Goal: Information Seeking & Learning: Learn about a topic

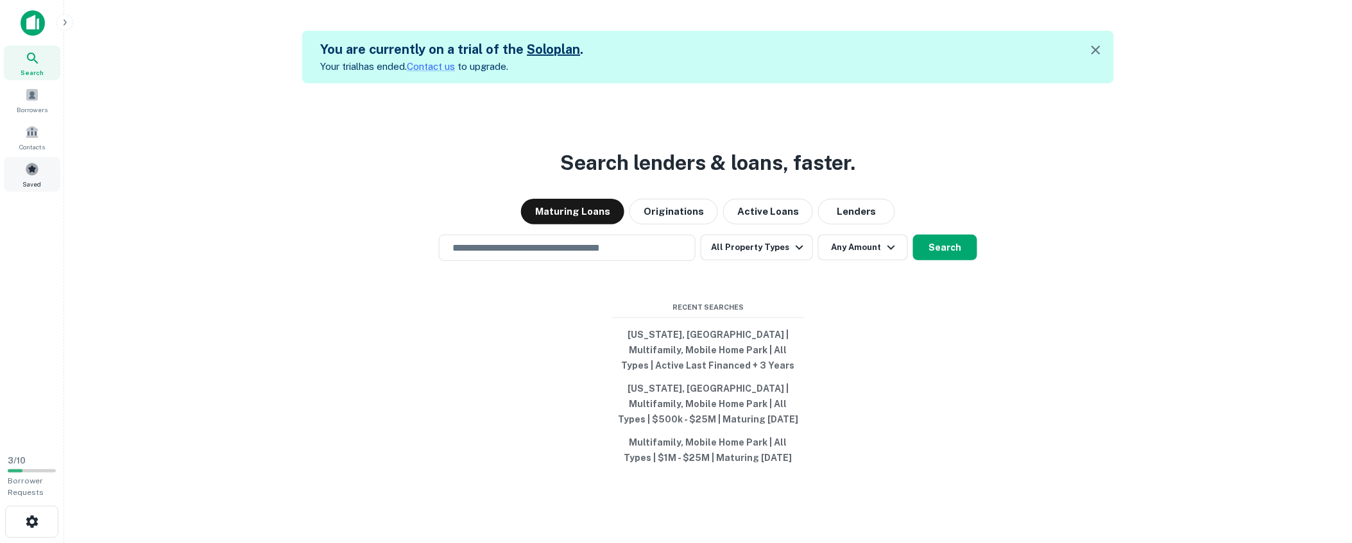
click at [19, 176] on div "Saved" at bounding box center [32, 174] width 56 height 35
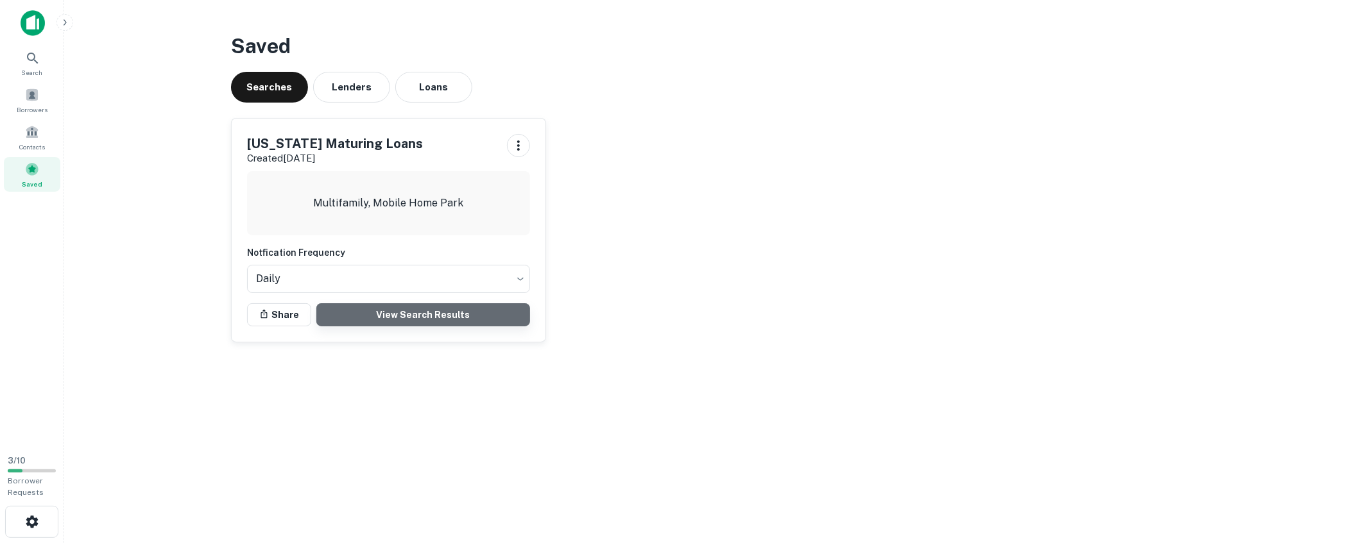
click at [429, 310] on link "View Search Results" at bounding box center [423, 314] width 214 height 23
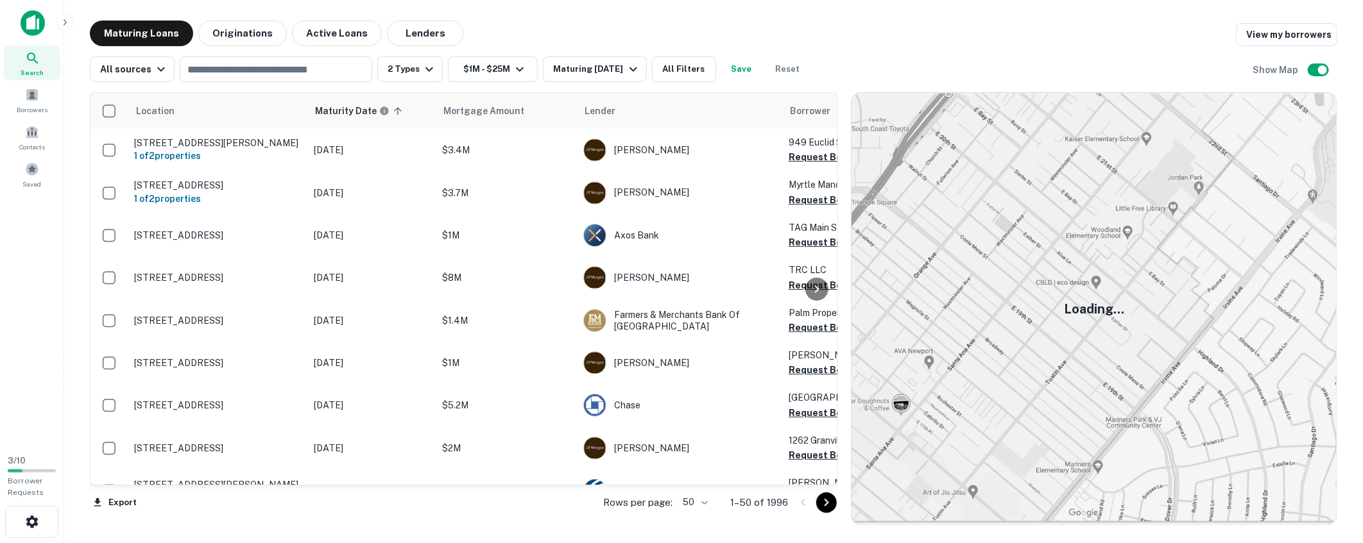
click at [871, 49] on div "All sources ​ 2 Types $1M - $25M Maturing [DATE] All Filters Save Reset Show Map" at bounding box center [713, 64] width 1247 height 36
click at [1046, 42] on div "Maturing Loans Originations Active Loans Lenders View my borrowers" at bounding box center [713, 34] width 1247 height 26
click at [594, 23] on div "Maturing Loans Originations Active Loans Lenders View my borrowers" at bounding box center [713, 34] width 1247 height 26
click at [823, 502] on icon "Go to next page" at bounding box center [826, 502] width 15 height 15
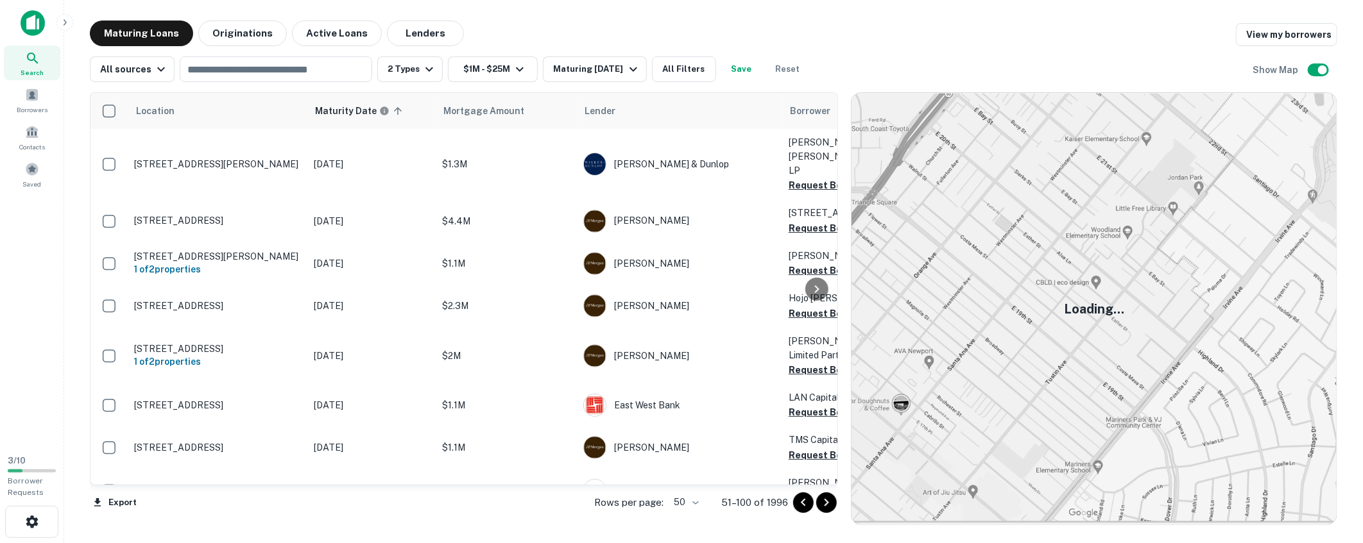
click at [826, 503] on icon "Go to next page" at bounding box center [826, 502] width 15 height 15
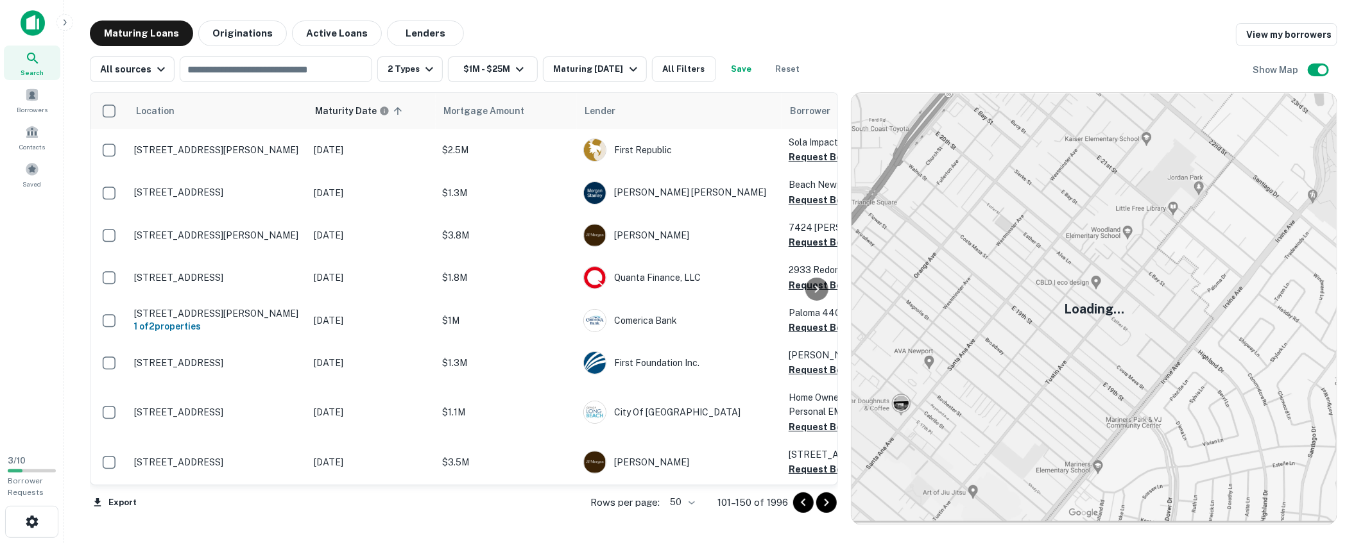
click at [826, 503] on icon "Go to next page" at bounding box center [826, 502] width 15 height 15
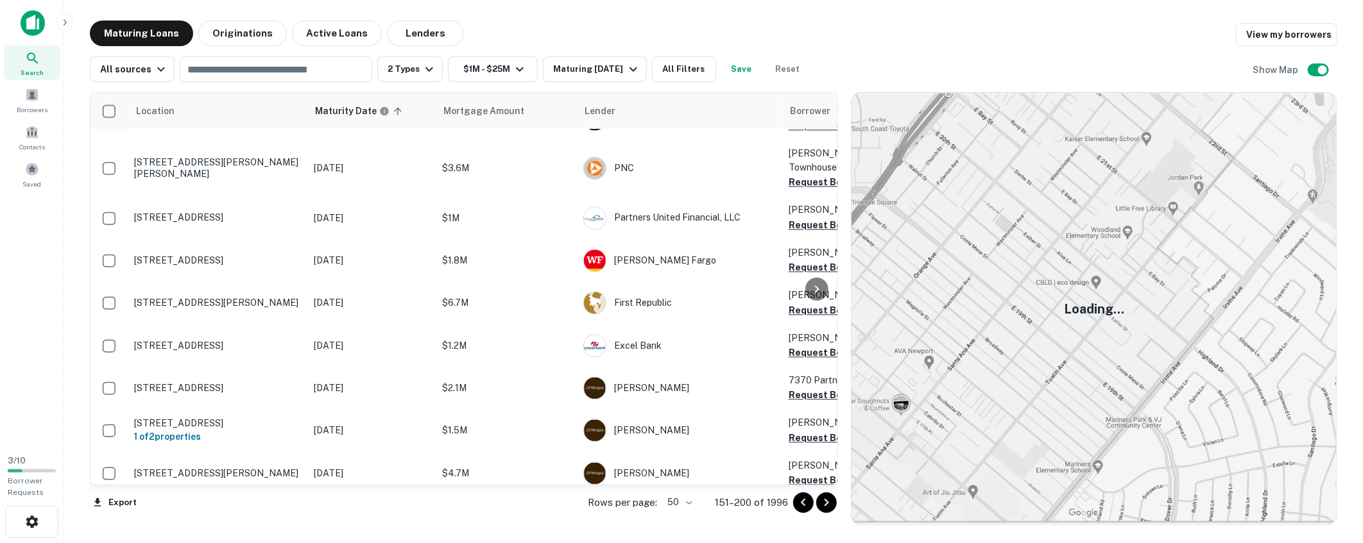
scroll to position [1760, 0]
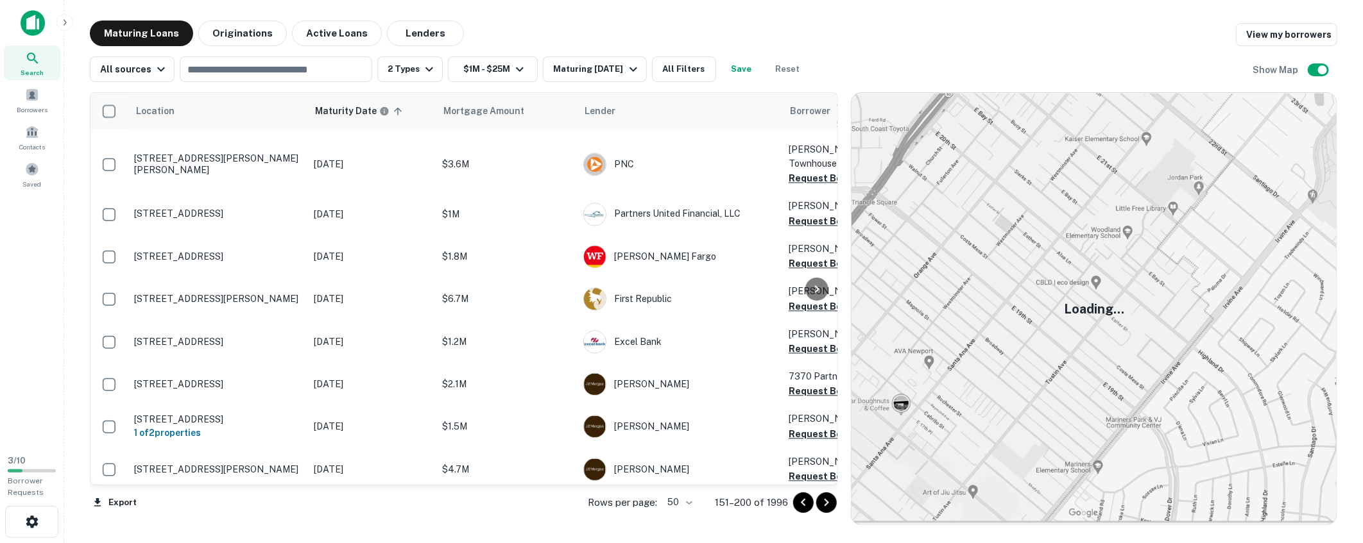
click at [36, 374] on div "Search Borrowers Contacts Saved" at bounding box center [32, 222] width 64 height 445
click at [30, 340] on div "Search Borrowers Contacts Saved" at bounding box center [32, 222] width 64 height 445
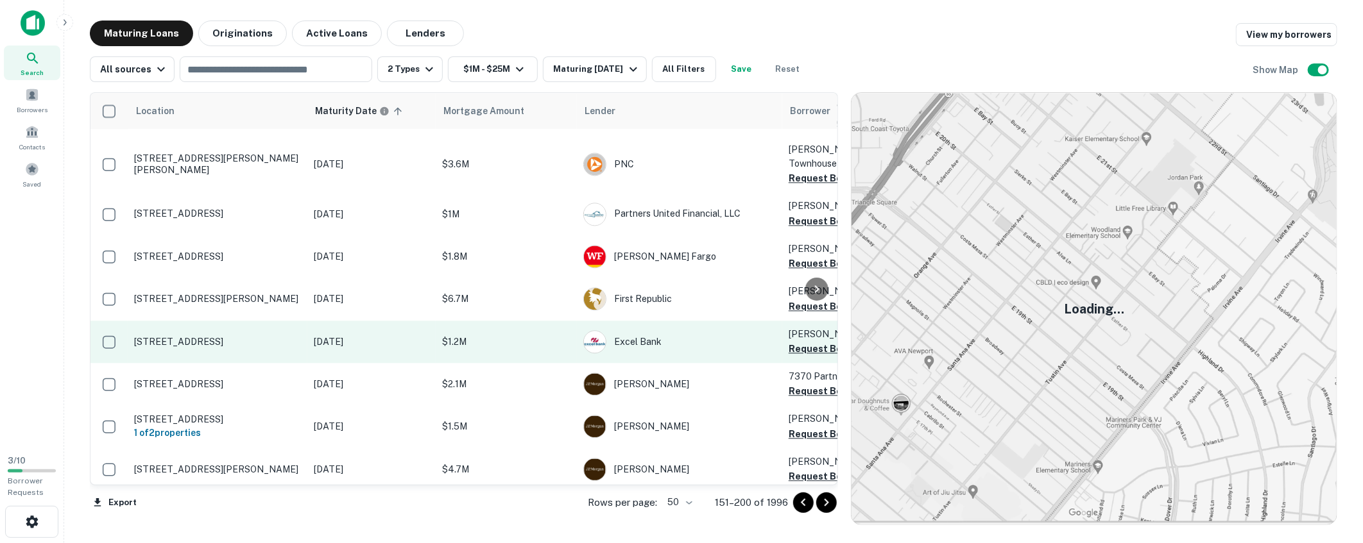
scroll to position [1828, 0]
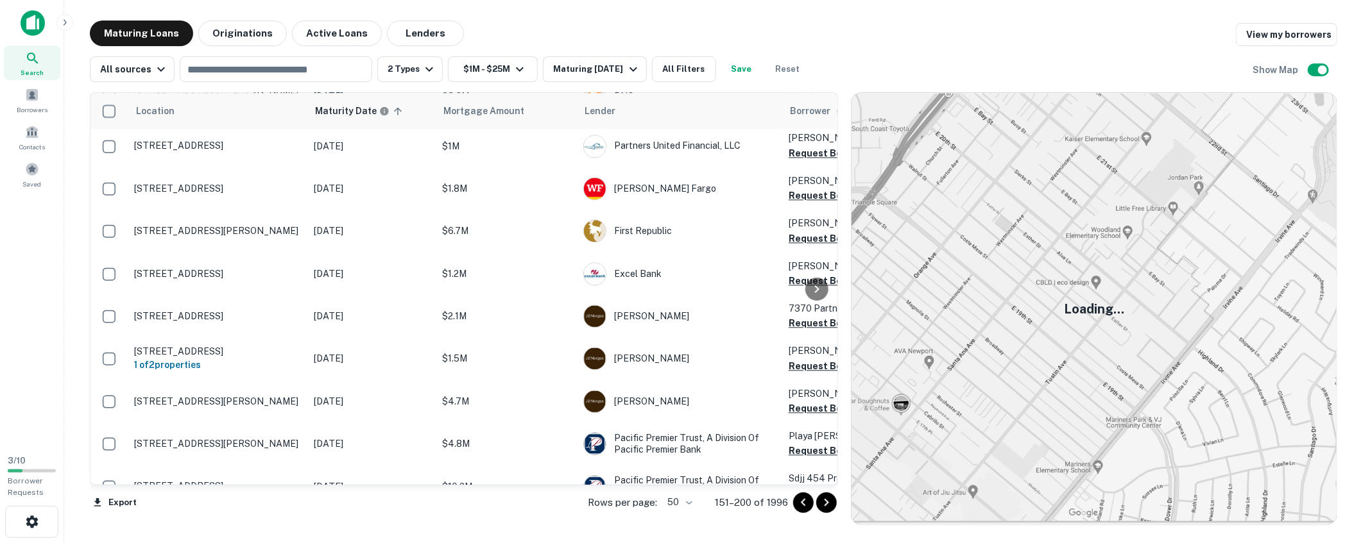
click at [799, 503] on icon "Go to previous page" at bounding box center [802, 502] width 15 height 15
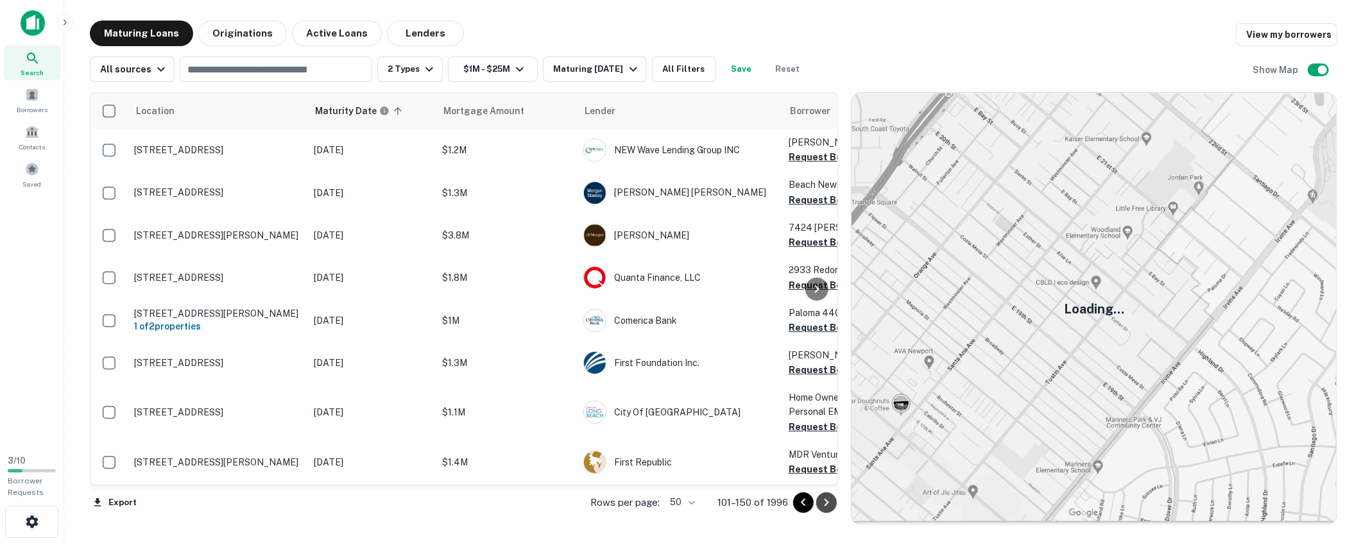
click at [830, 504] on icon "Go to next page" at bounding box center [826, 502] width 15 height 15
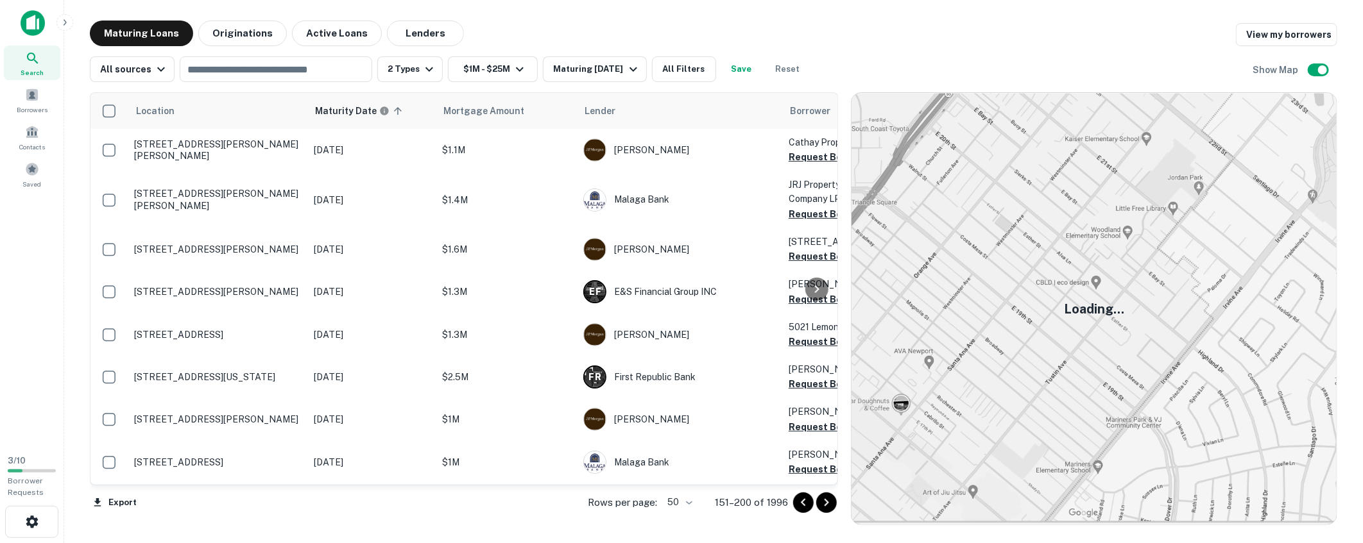
click at [830, 504] on icon "Go to next page" at bounding box center [826, 502] width 15 height 15
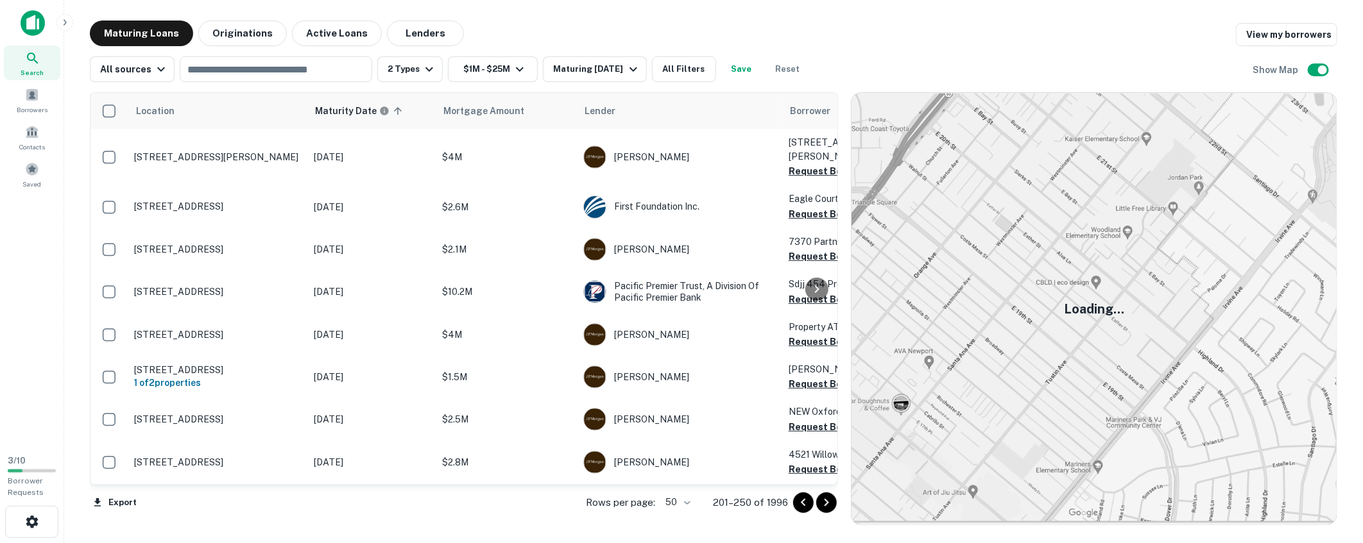
click at [810, 504] on icon "Go to previous page" at bounding box center [802, 502] width 15 height 15
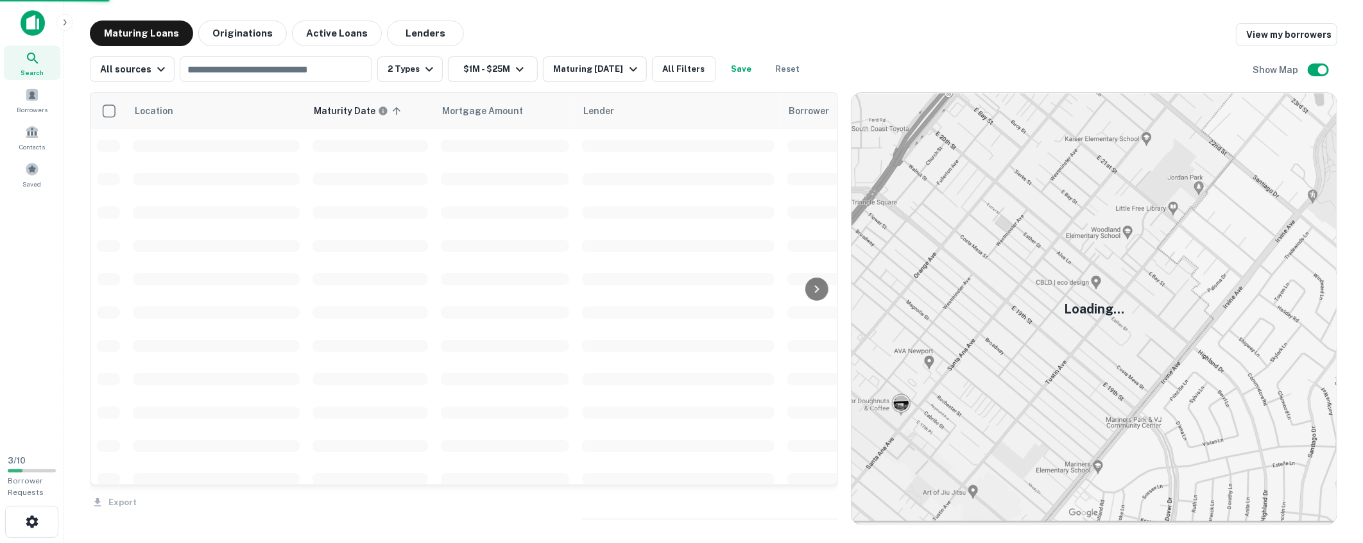
click at [804, 505] on div "Export" at bounding box center [464, 499] width 748 height 27
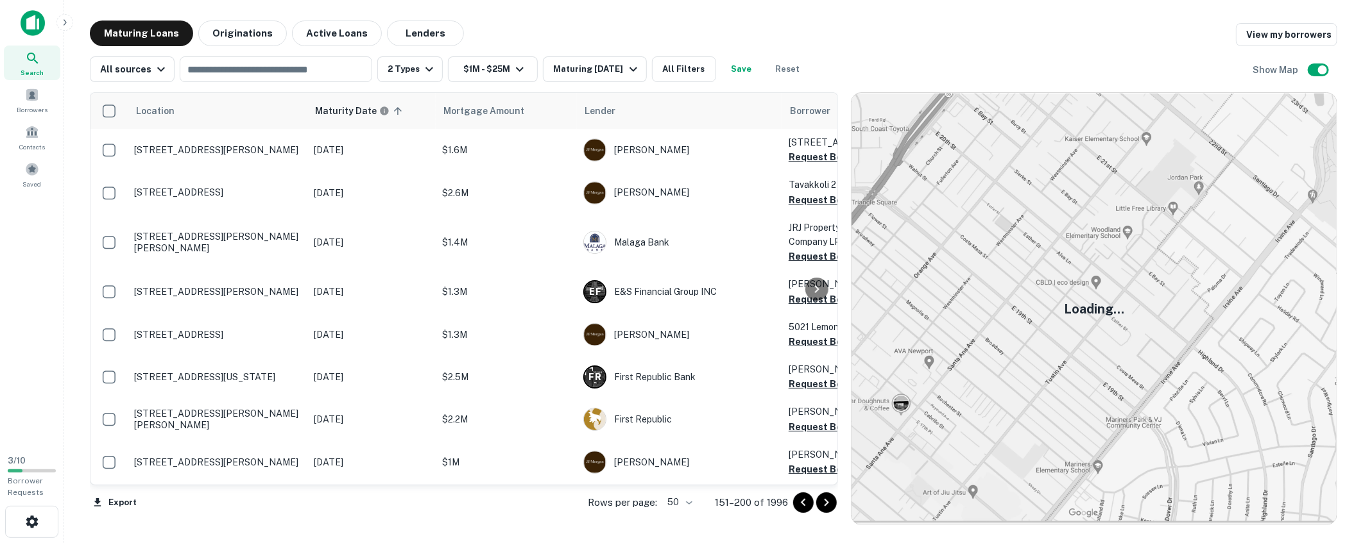
click at [804, 505] on icon "Go to previous page" at bounding box center [803, 502] width 4 height 8
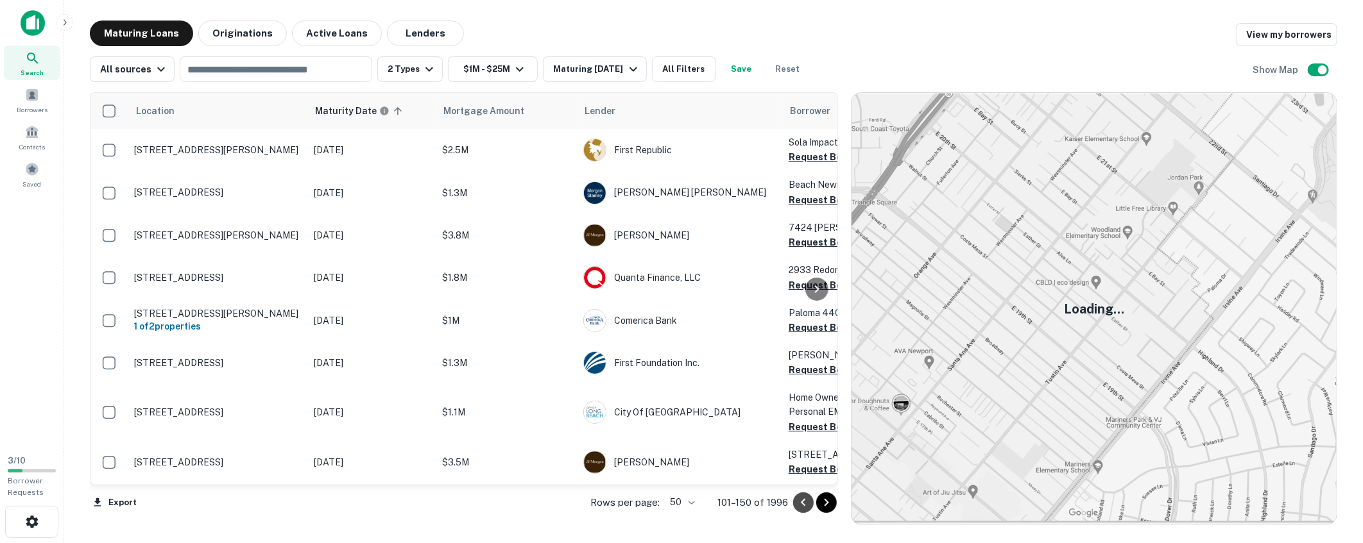
click at [810, 500] on icon "Go to previous page" at bounding box center [802, 502] width 15 height 15
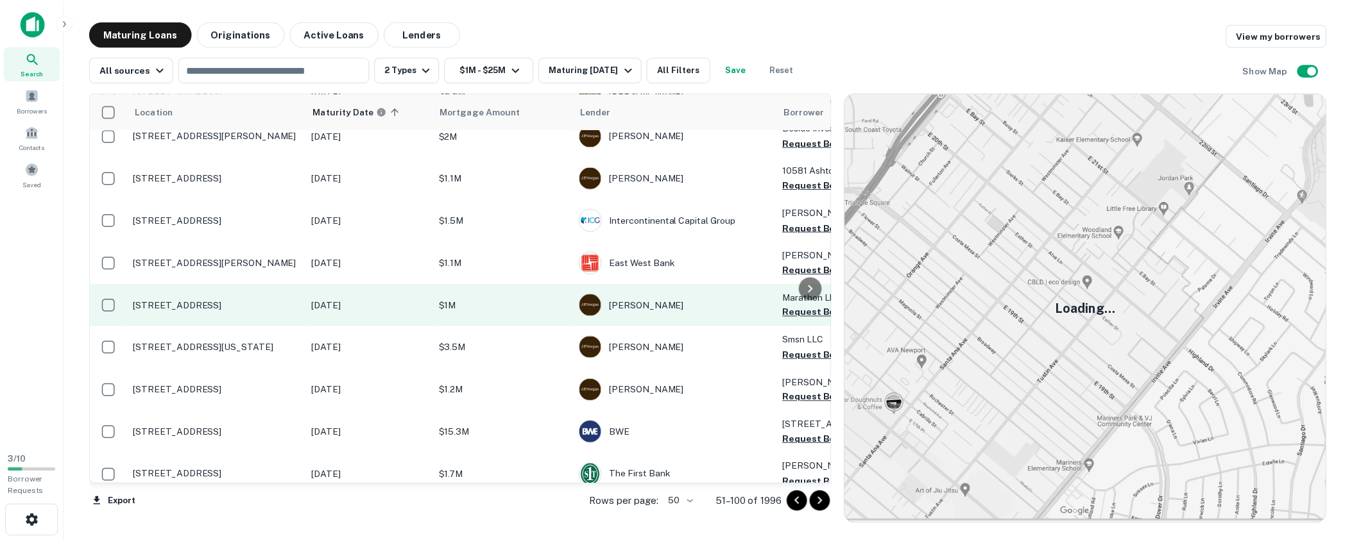
scroll to position [1457, 0]
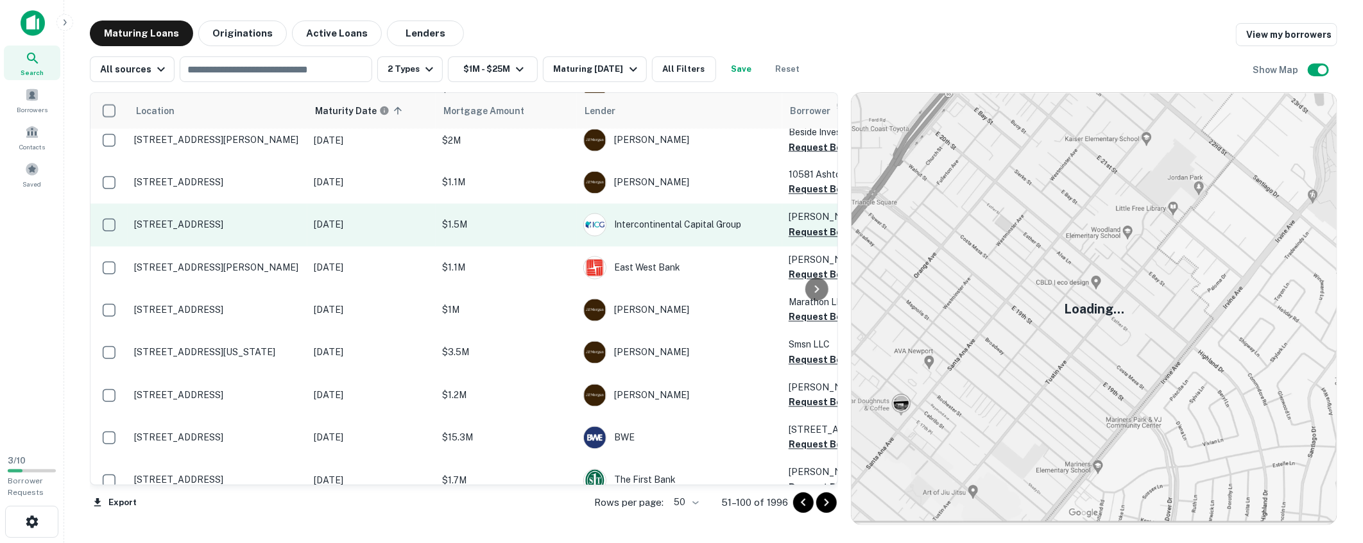
click at [244, 219] on p "[STREET_ADDRESS]" at bounding box center [217, 225] width 167 height 12
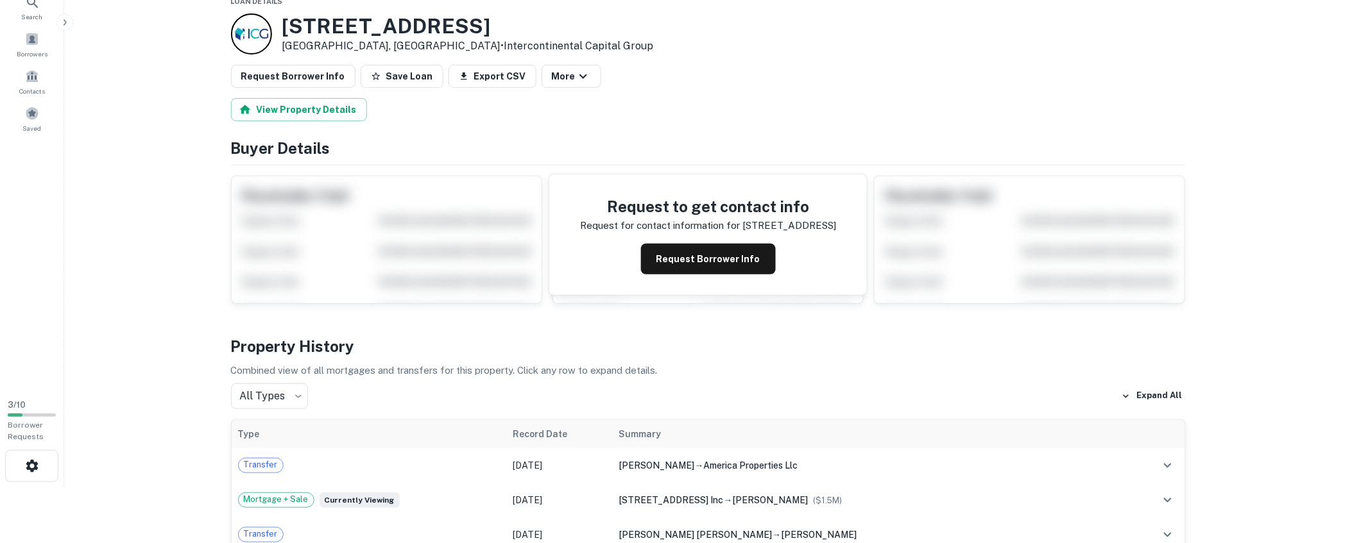
scroll to position [55, 0]
click at [398, 28] on h3 "[STREET_ADDRESS]" at bounding box center [467, 27] width 371 height 24
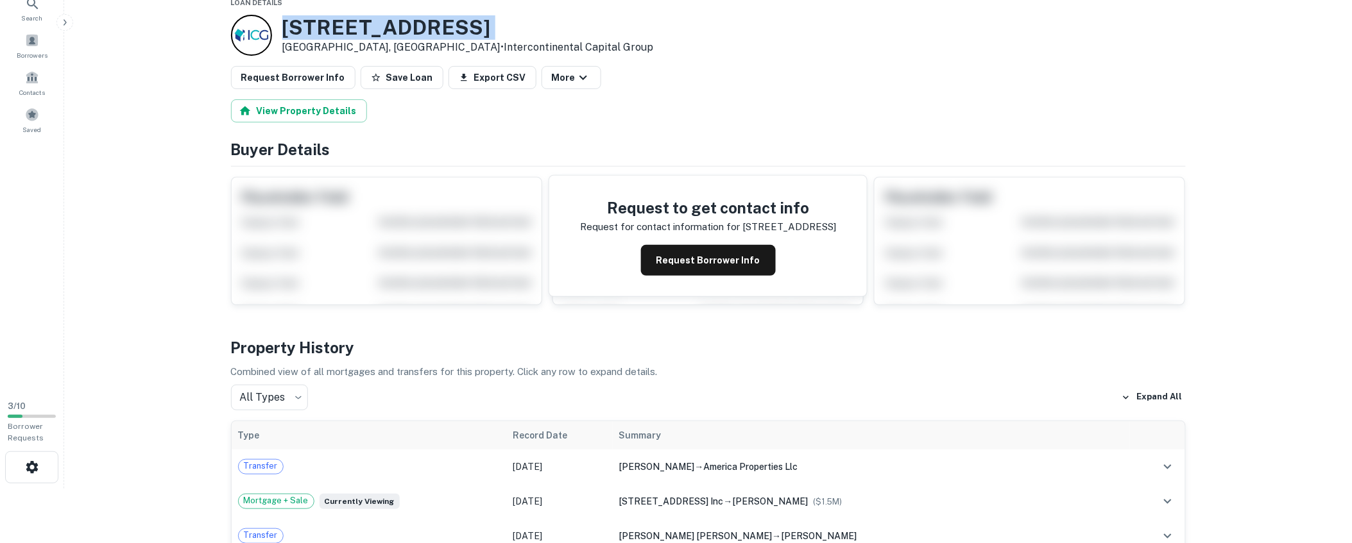
click at [398, 28] on h3 "[STREET_ADDRESS]" at bounding box center [467, 27] width 371 height 24
copy h3 "[STREET_ADDRESS]"
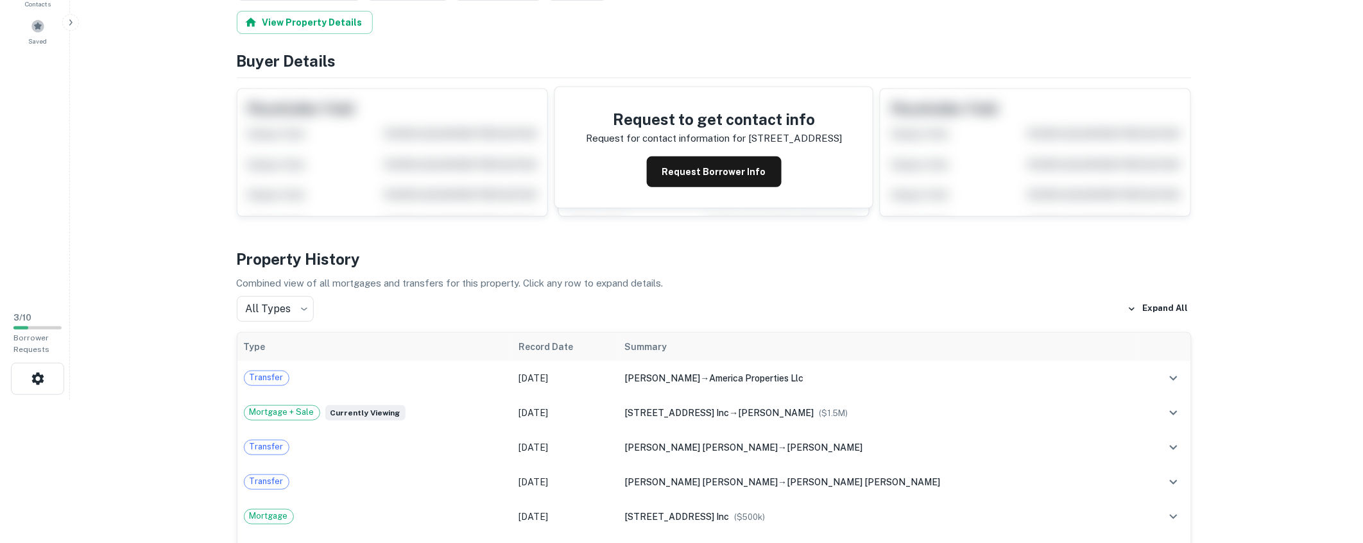
scroll to position [0, 0]
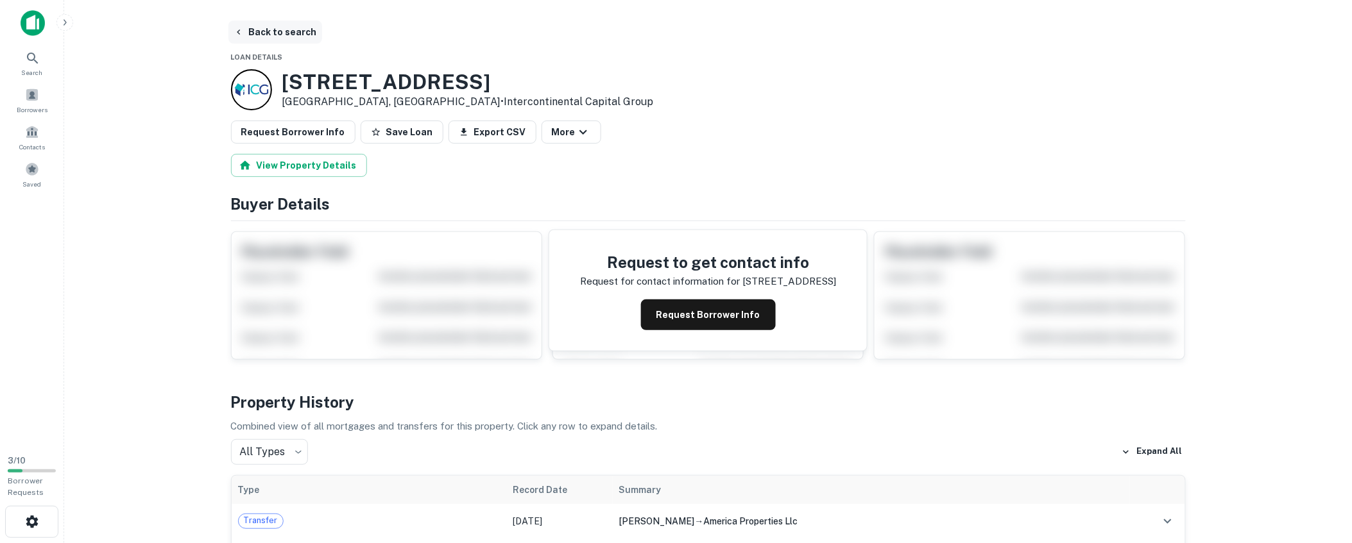
click at [276, 37] on button "Back to search" at bounding box center [275, 32] width 94 height 23
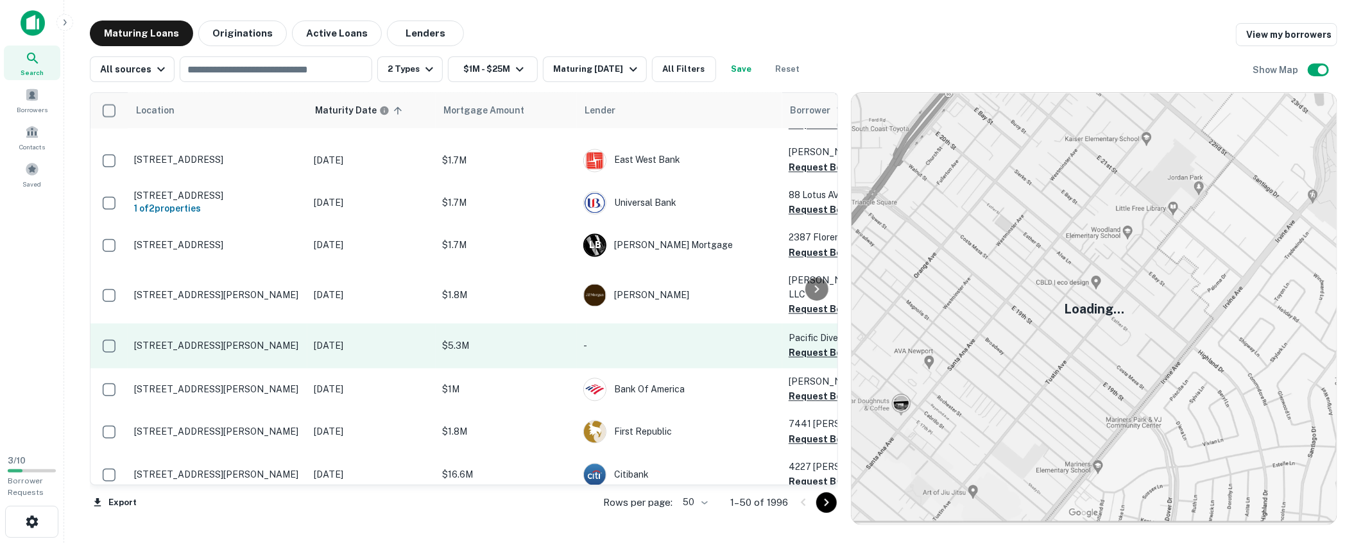
scroll to position [1790, 0]
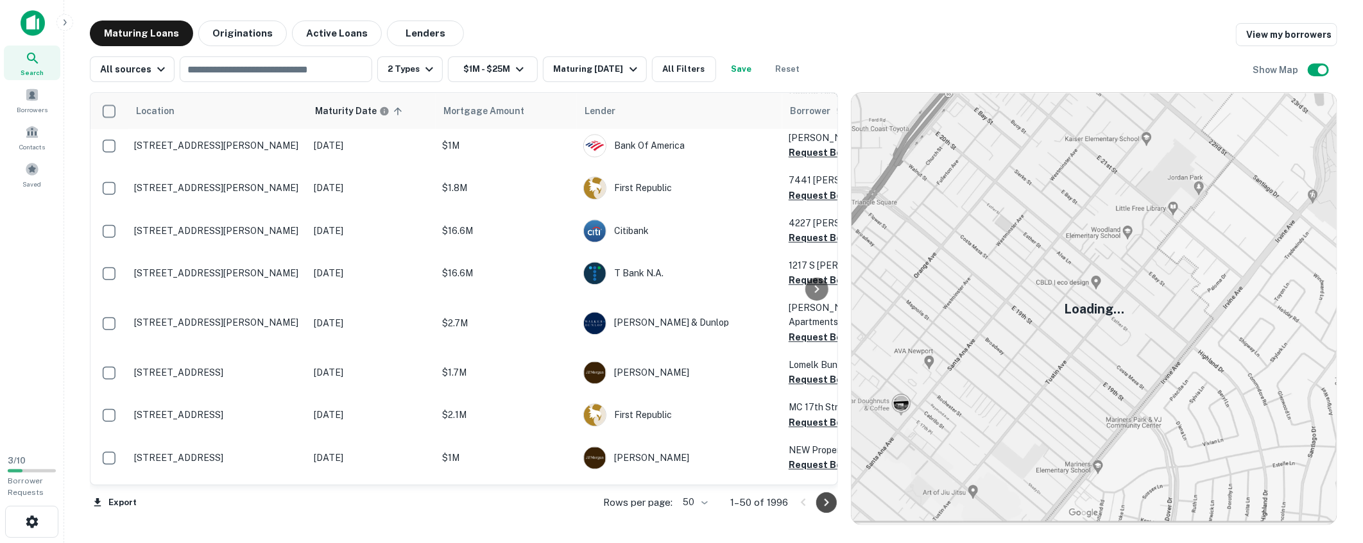
click at [831, 502] on icon "Go to next page" at bounding box center [826, 502] width 15 height 15
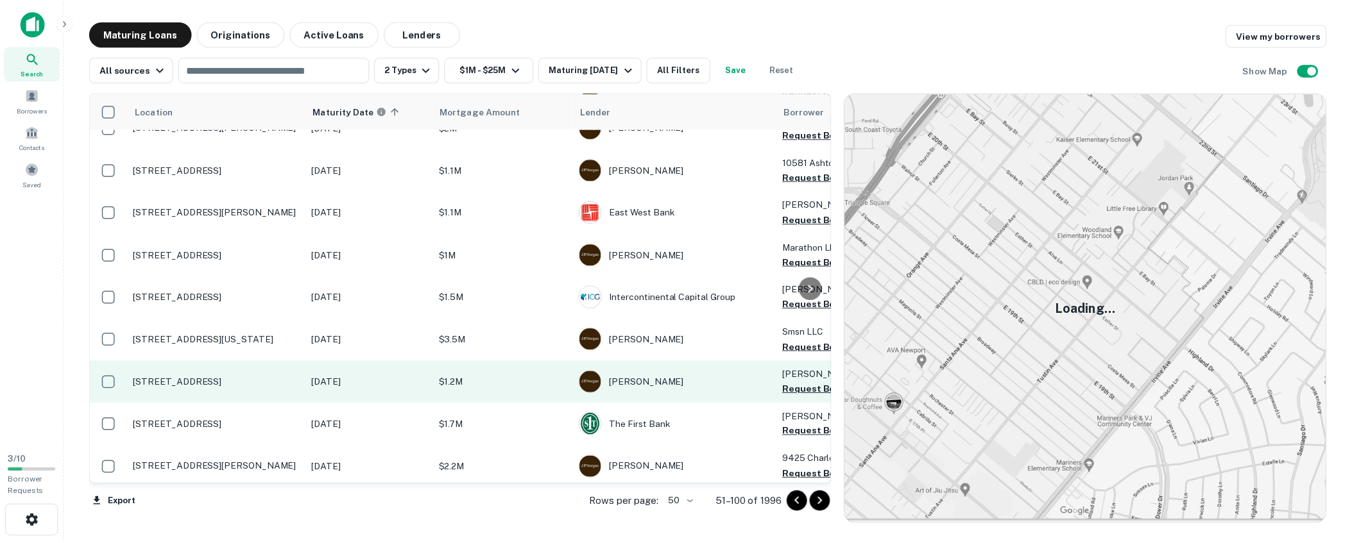
scroll to position [1510, 0]
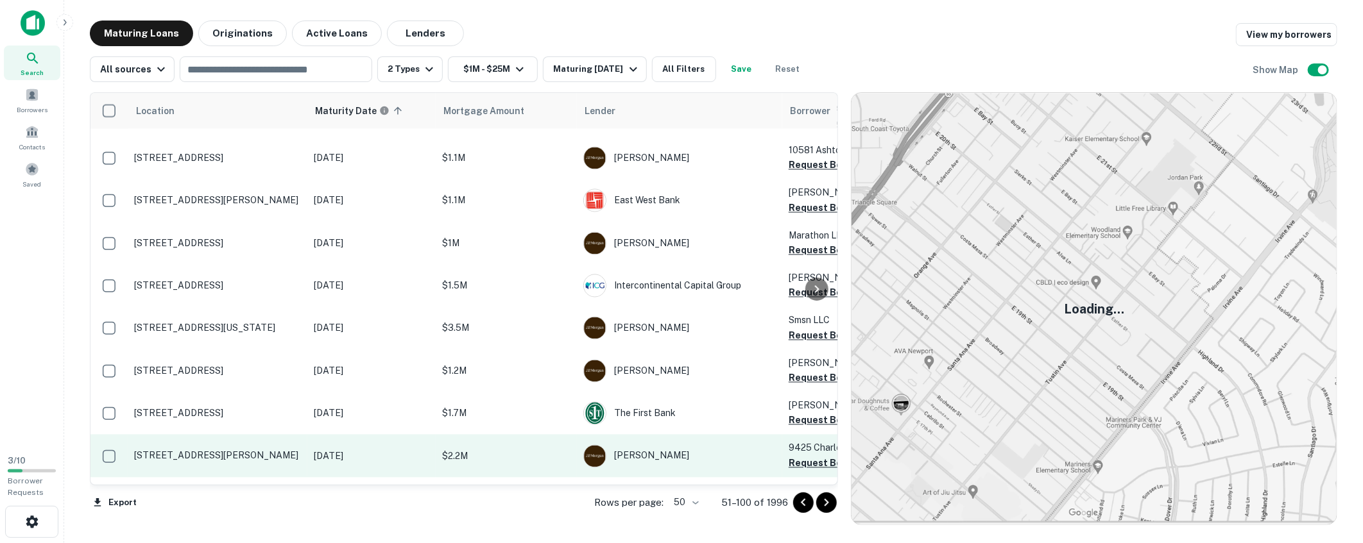
click at [223, 450] on p "[STREET_ADDRESS][PERSON_NAME]" at bounding box center [217, 456] width 167 height 12
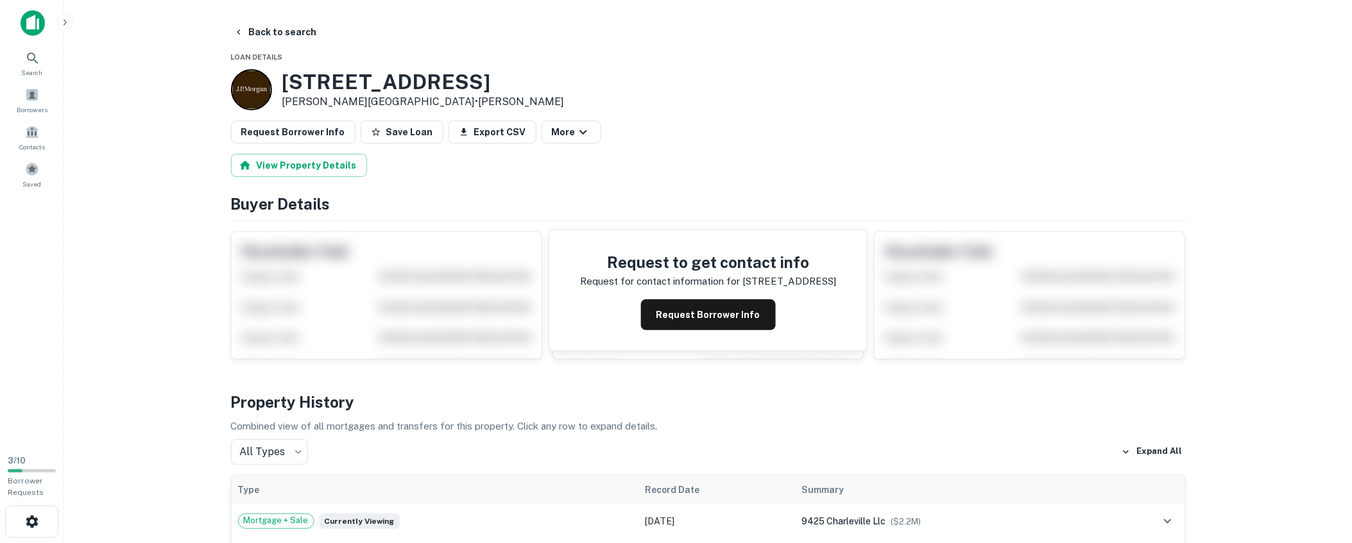
click at [876, 126] on div "Request Borrower Info Save Loan Export CSV More" at bounding box center [708, 132] width 955 height 23
click at [301, 35] on button "Back to search" at bounding box center [275, 32] width 94 height 23
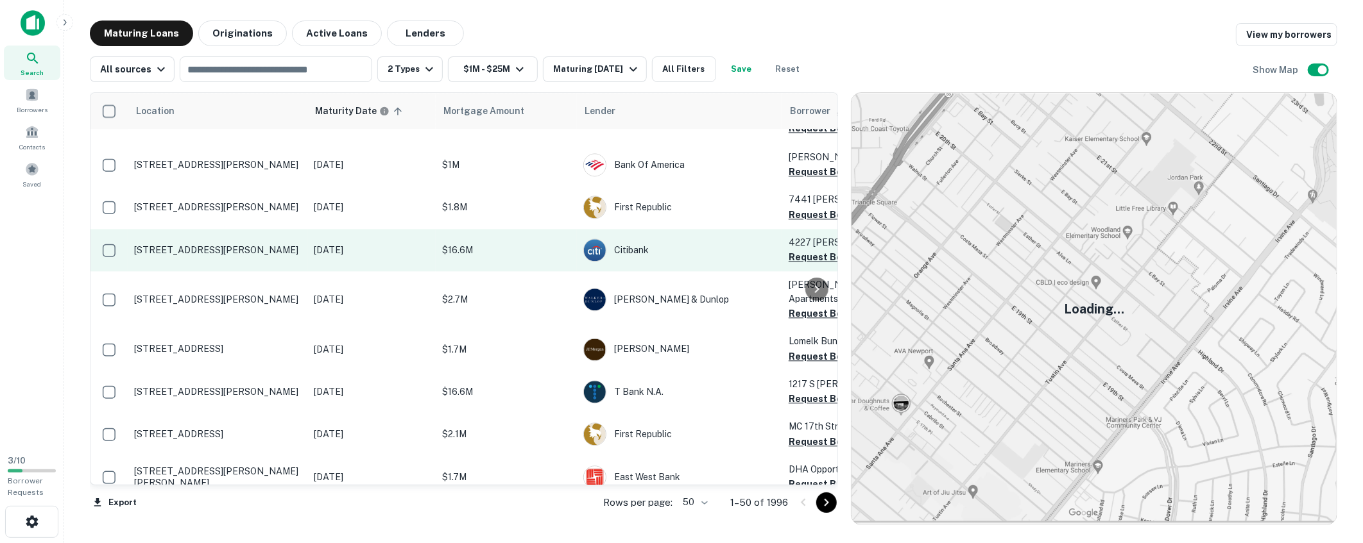
scroll to position [1790, 0]
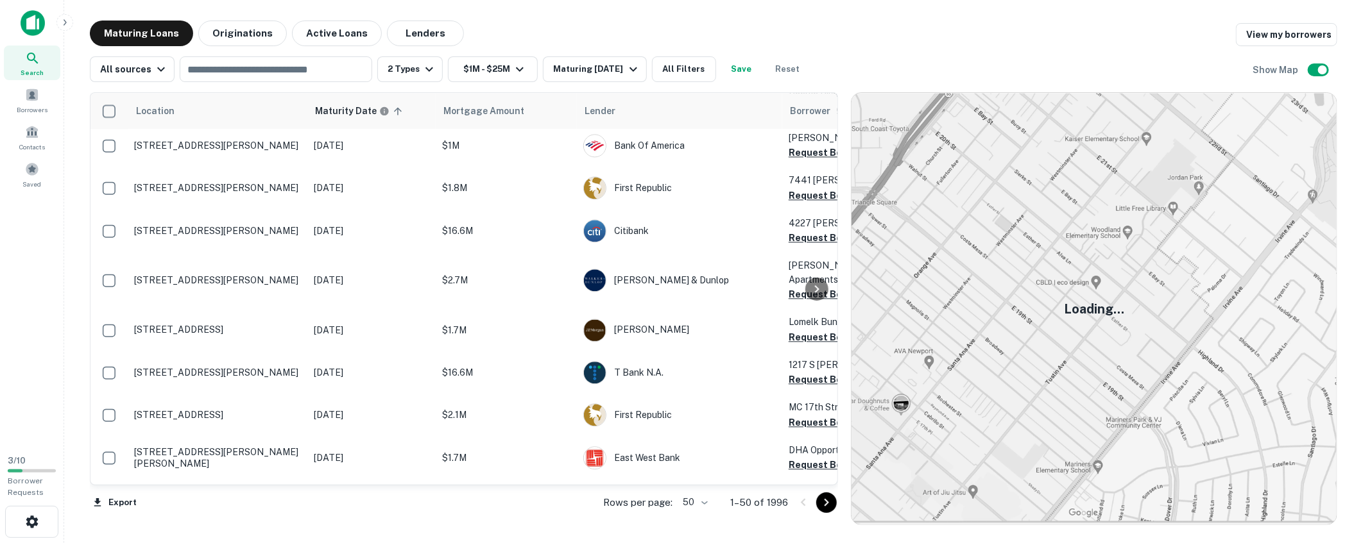
click at [829, 503] on icon "Go to next page" at bounding box center [826, 502] width 15 height 15
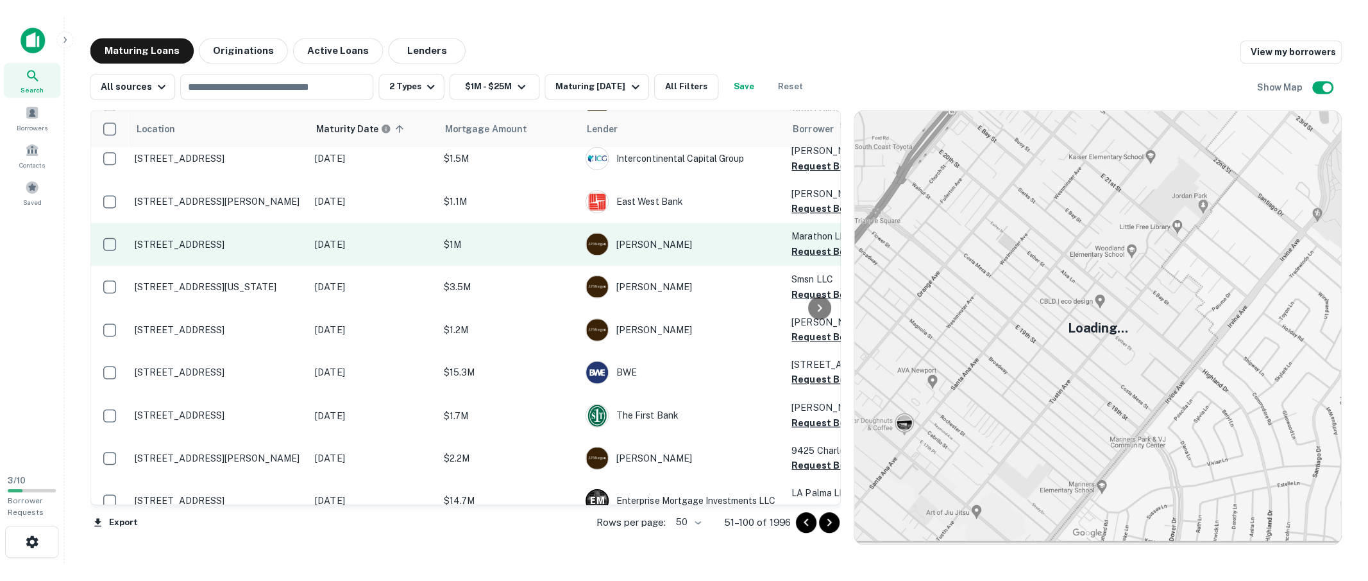
scroll to position [1617, 0]
